Goal: Task Accomplishment & Management: Manage account settings

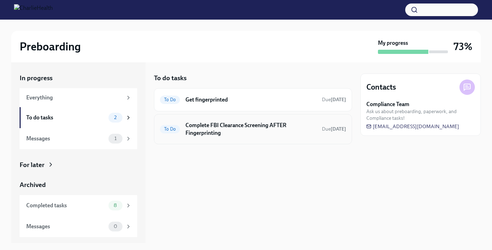
click at [172, 131] on span "To Do" at bounding box center [170, 128] width 20 height 5
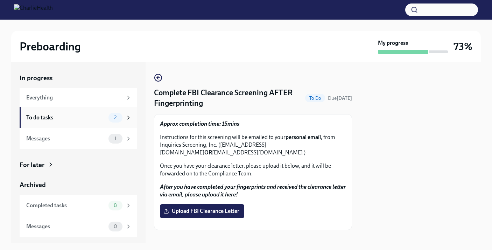
click at [87, 119] on div "To do tasks" at bounding box center [65, 118] width 79 height 8
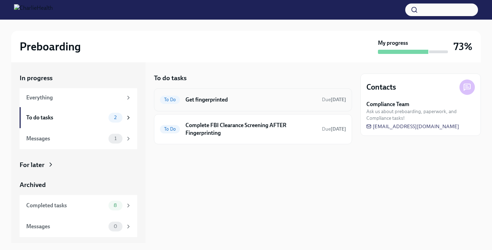
click at [190, 101] on h6 "Get fingerprinted" at bounding box center [250, 100] width 131 height 8
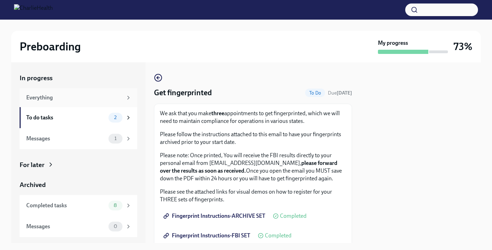
click at [95, 96] on div "Everything" at bounding box center [74, 98] width 96 height 8
